Goal: Navigation & Orientation: Find specific page/section

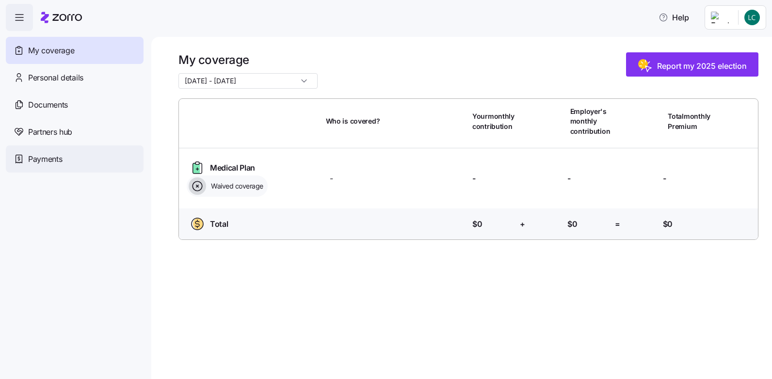
click at [55, 158] on span "Payments" at bounding box center [45, 159] width 34 height 12
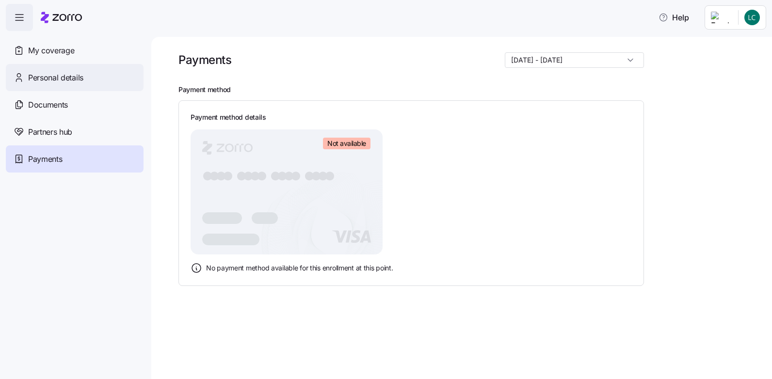
click at [54, 75] on span "Personal details" at bounding box center [55, 78] width 55 height 12
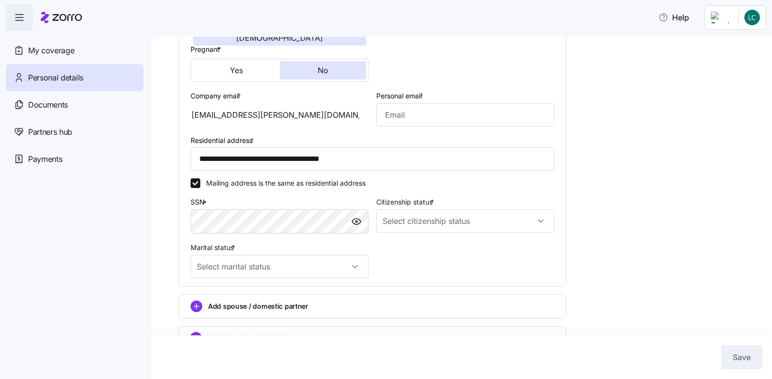
scroll to position [228, 0]
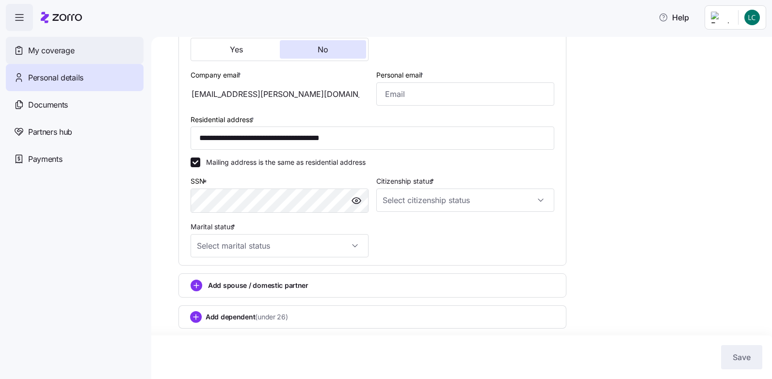
click at [60, 50] on span "My coverage" at bounding box center [51, 51] width 46 height 12
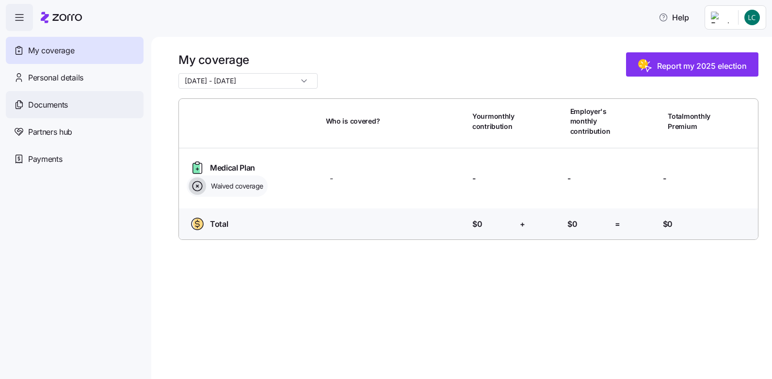
click at [52, 111] on div "Documents" at bounding box center [75, 104] width 138 height 27
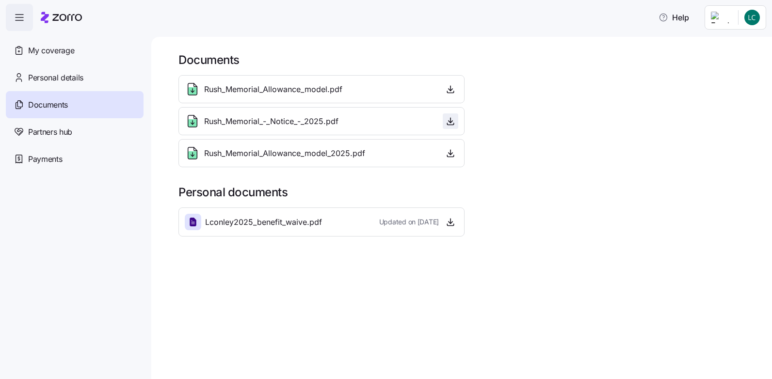
click at [451, 123] on icon "button" at bounding box center [450, 122] width 4 height 2
click at [56, 52] on span "My coverage" at bounding box center [51, 51] width 46 height 12
